Goal: Book appointment/travel/reservation

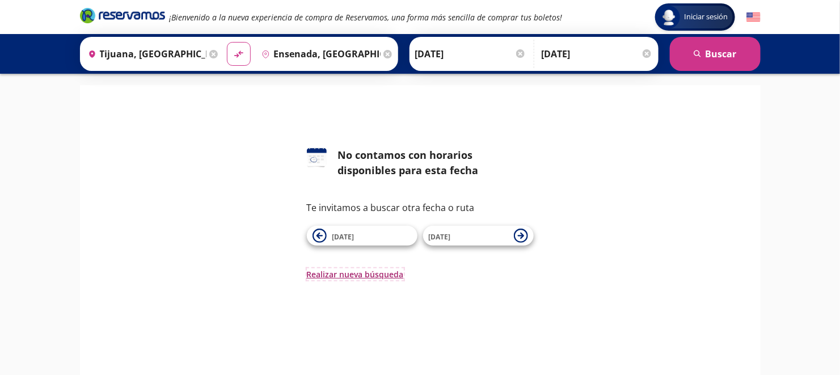
click at [386, 270] on button "Realizar nueva búsqueda" at bounding box center [355, 274] width 97 height 12
click at [352, 236] on span "[DATE]" at bounding box center [343, 237] width 22 height 10
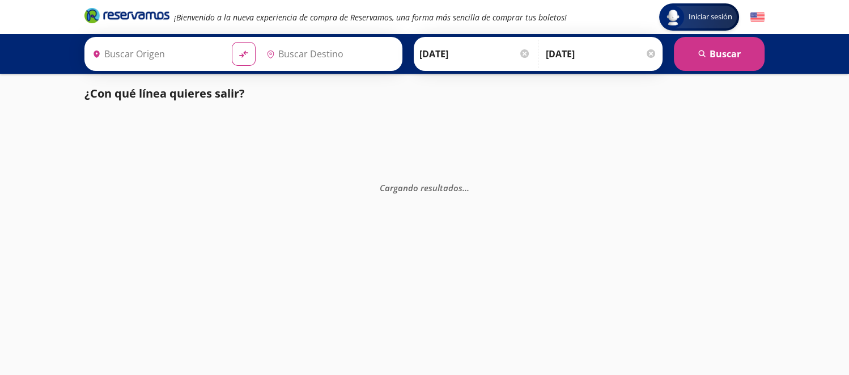
type input "Tijuana, [GEOGRAPHIC_DATA][US_STATE]"
type input "Ensenada, [GEOGRAPHIC_DATA][US_STATE]"
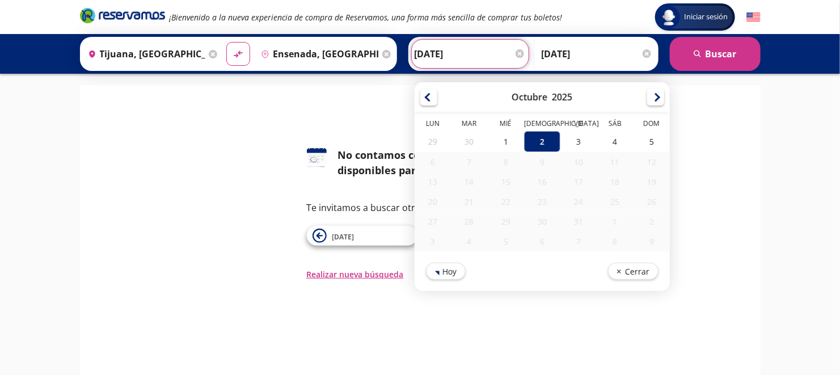
click at [447, 55] on input "[DATE]" at bounding box center [469, 54] width 111 height 28
click at [571, 132] on div "3" at bounding box center [578, 141] width 36 height 21
type input "[DATE]"
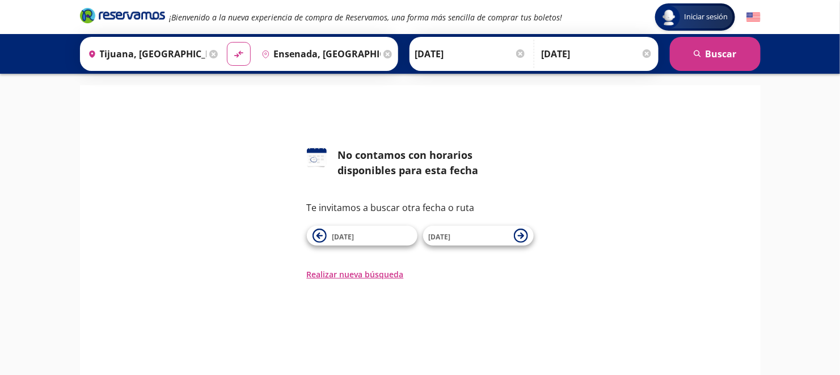
click at [682, 74] on div "Iniciar sesión Iniciar sesión ¡Bienvenido a la nueva experiencia de compra de R…" at bounding box center [420, 241] width 840 height 482
click at [692, 57] on button "search [GEOGRAPHIC_DATA]" at bounding box center [715, 54] width 91 height 34
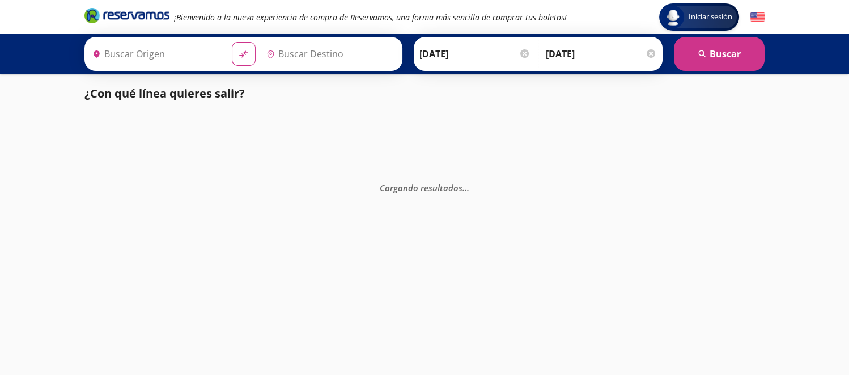
type input "Ensenada, [GEOGRAPHIC_DATA][US_STATE]"
type input "Tijuana, [GEOGRAPHIC_DATA][US_STATE]"
